Goal: Find specific fact: Find specific fact

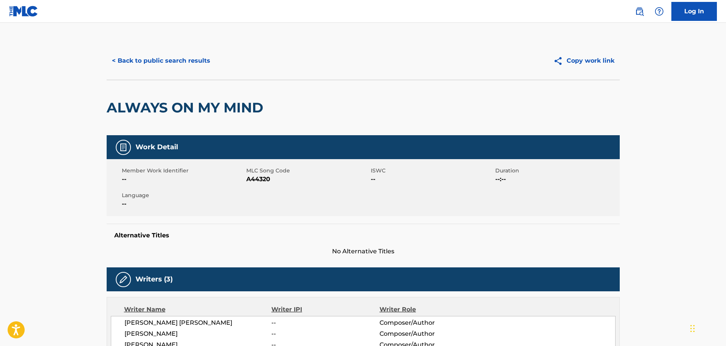
click at [166, 56] on button "< Back to public search results" at bounding box center [161, 60] width 109 height 19
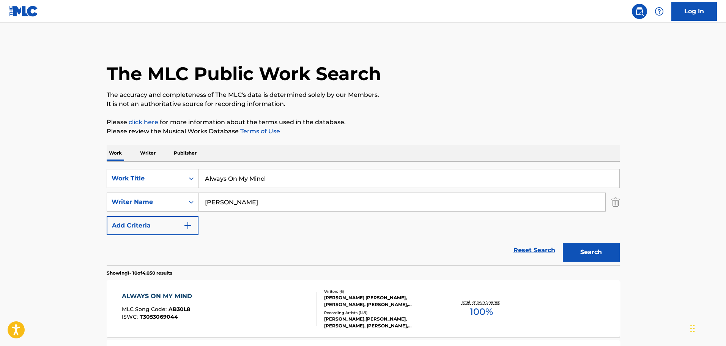
click at [295, 170] on input "Always On My Mind" at bounding box center [409, 178] width 421 height 18
paste input "19802905571"
click at [256, 181] on input "Always On My Mind" at bounding box center [409, 178] width 421 height 18
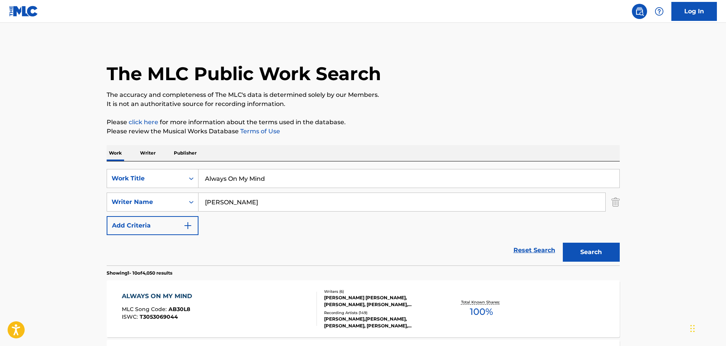
click at [256, 181] on input "Always On My Mind" at bounding box center [409, 178] width 421 height 18
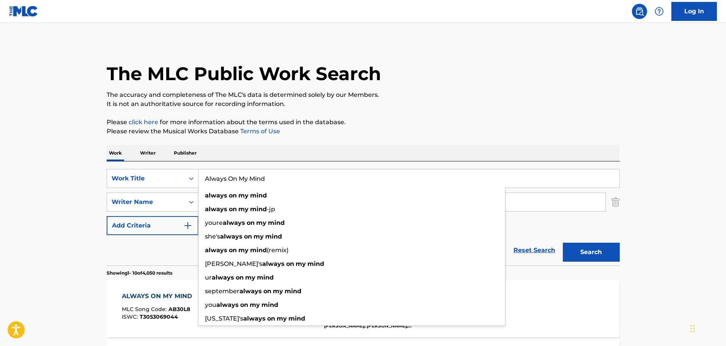
click at [256, 181] on input "Always On My Mind" at bounding box center [409, 178] width 421 height 18
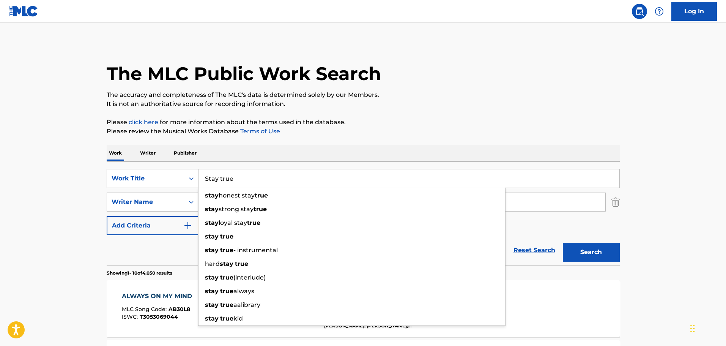
type input "Stay true"
click at [438, 87] on div "The MLC Public Work Search" at bounding box center [363, 69] width 513 height 55
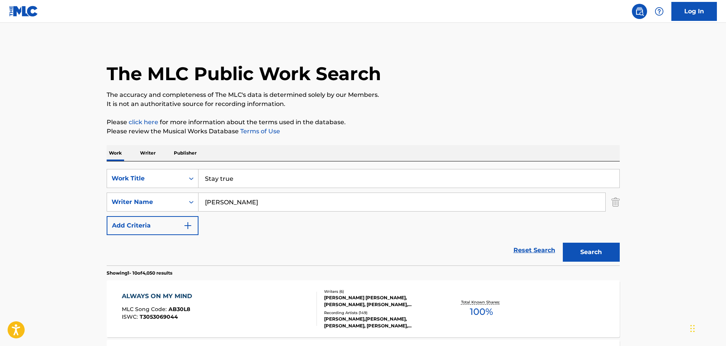
click at [377, 196] on input "[PERSON_NAME]" at bounding box center [402, 202] width 407 height 18
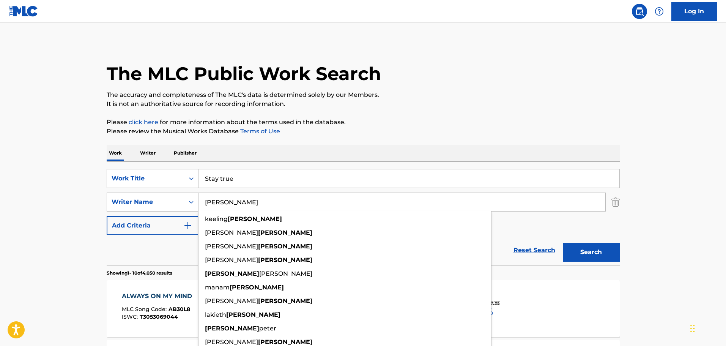
click at [377, 197] on input "[PERSON_NAME]" at bounding box center [402, 202] width 407 height 18
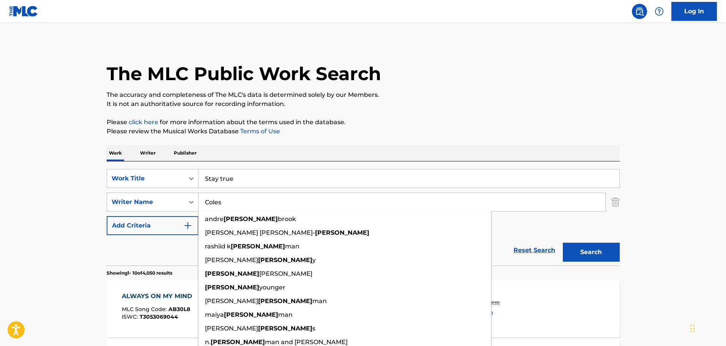
type input "Coles"
click at [563, 243] on button "Search" at bounding box center [591, 252] width 57 height 19
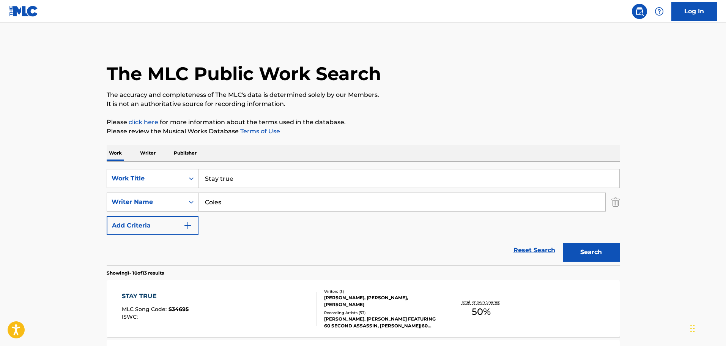
click at [257, 294] on div "STAY TRUE MLC Song Code : S34695 ISWC :" at bounding box center [219, 309] width 195 height 34
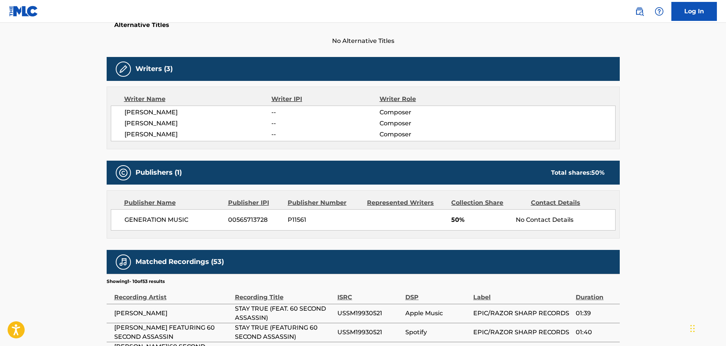
scroll to position [76, 0]
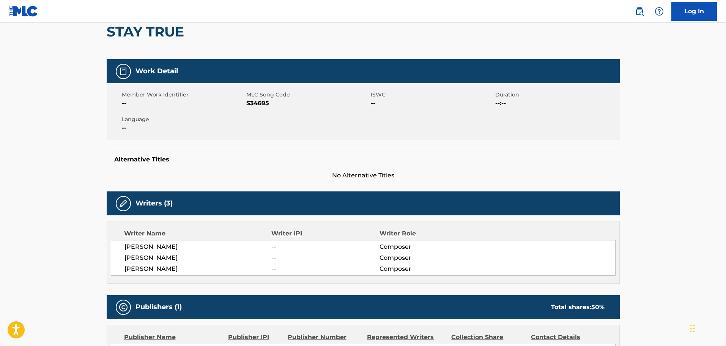
click at [244, 101] on span "--" at bounding box center [183, 103] width 123 height 9
click at [248, 102] on span "S34695" at bounding box center [307, 103] width 123 height 9
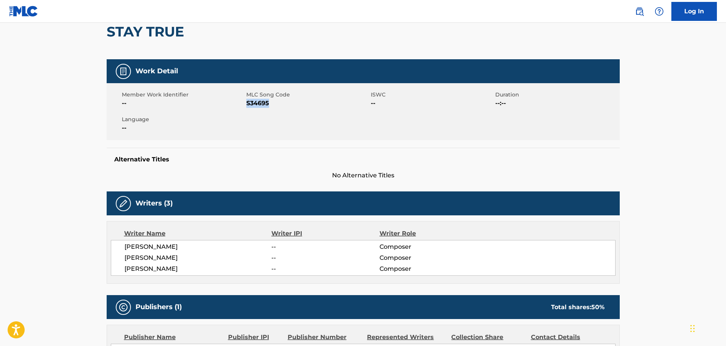
copy span "S34695"
